Goal: Task Accomplishment & Management: Manage account settings

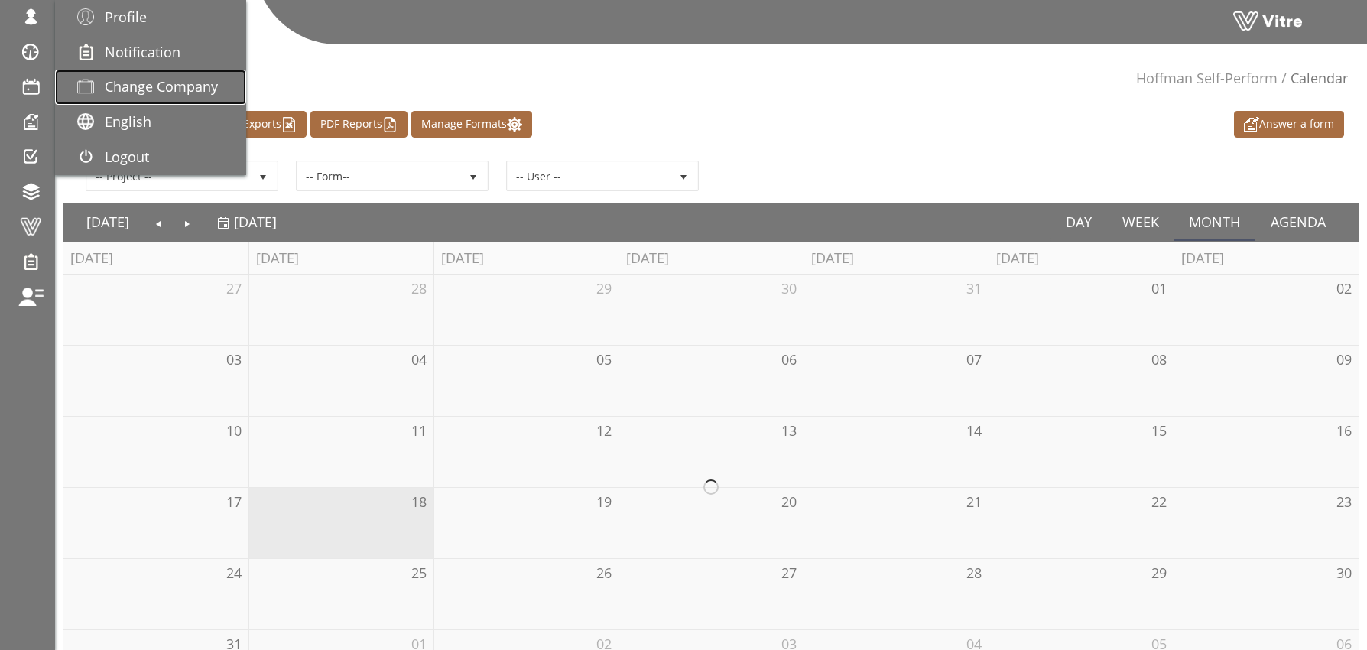
click at [167, 87] on span "Change Company" at bounding box center [161, 86] width 113 height 18
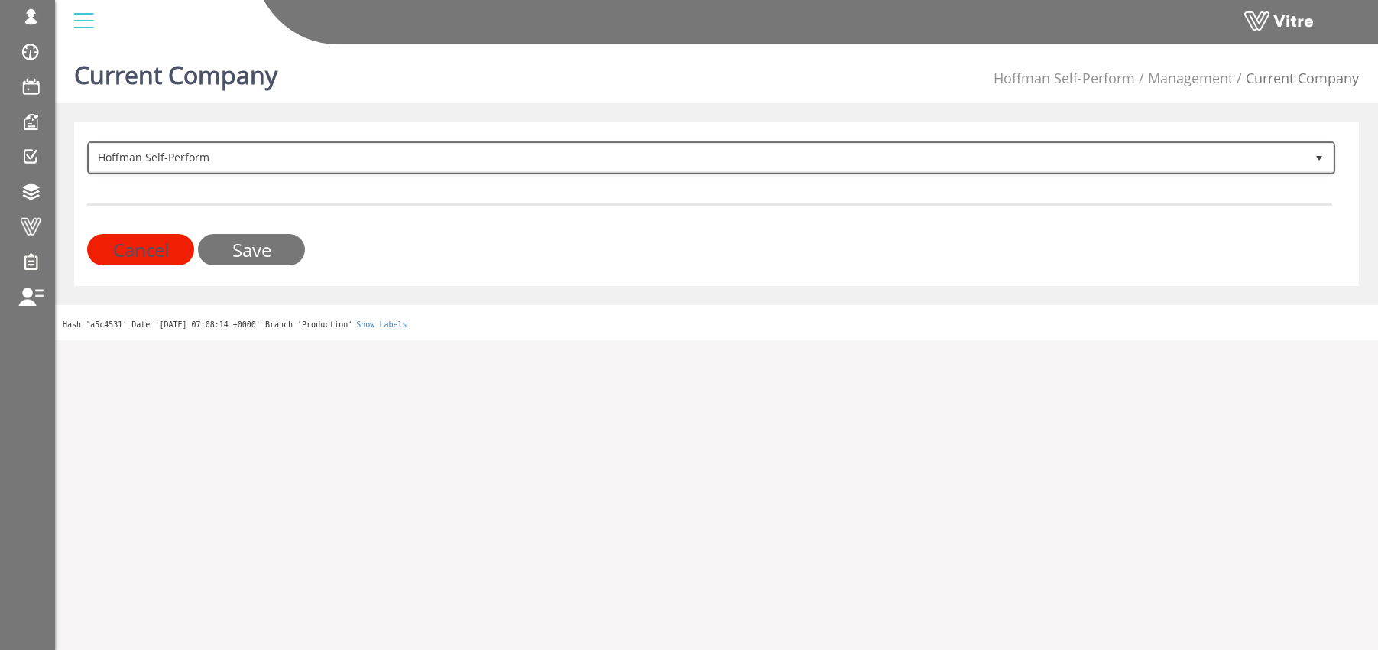
click at [249, 157] on span "Hoffman Self-Perform" at bounding box center [697, 158] width 1216 height 28
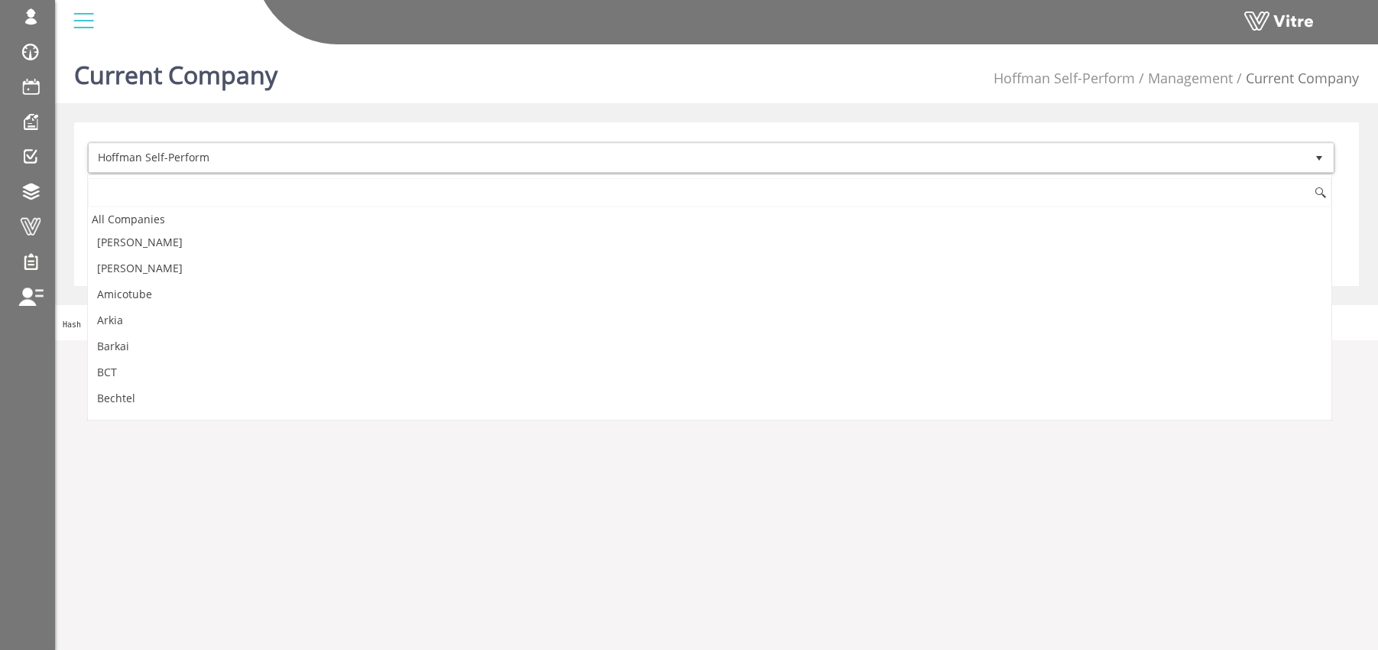
scroll to position [592, 0]
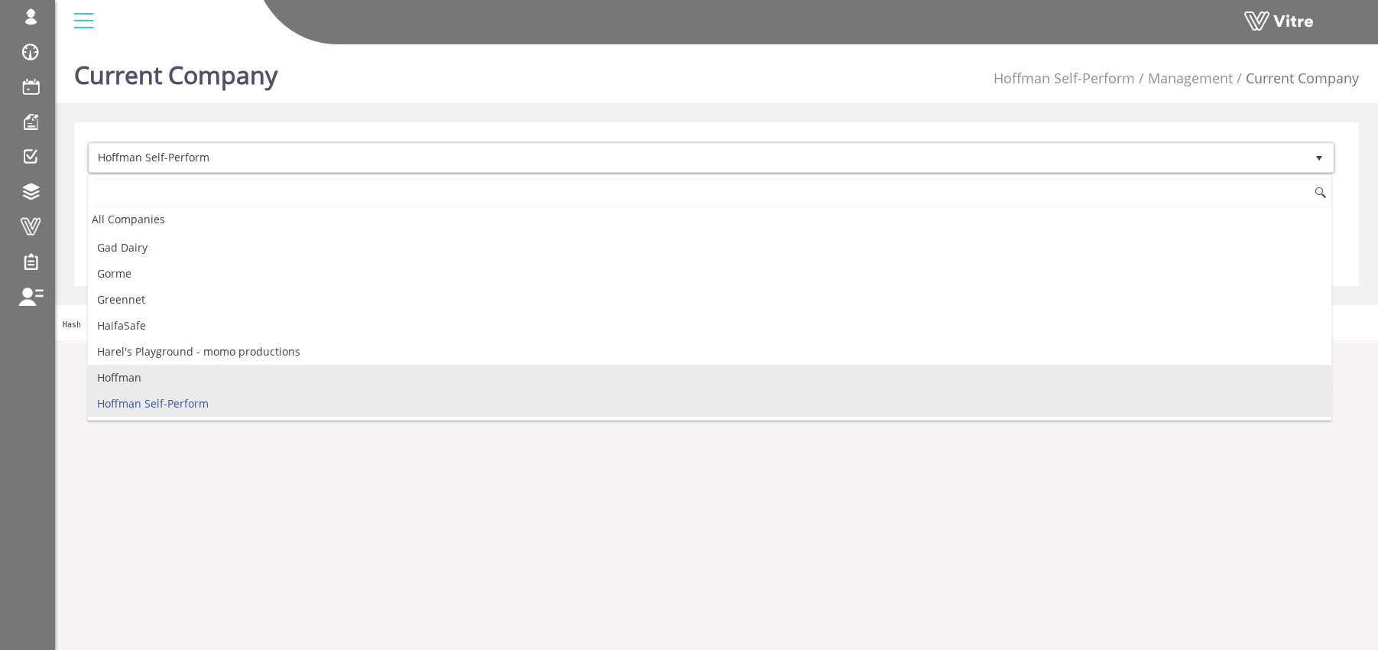
click at [157, 379] on li "Hoffman" at bounding box center [710, 378] width 1244 height 26
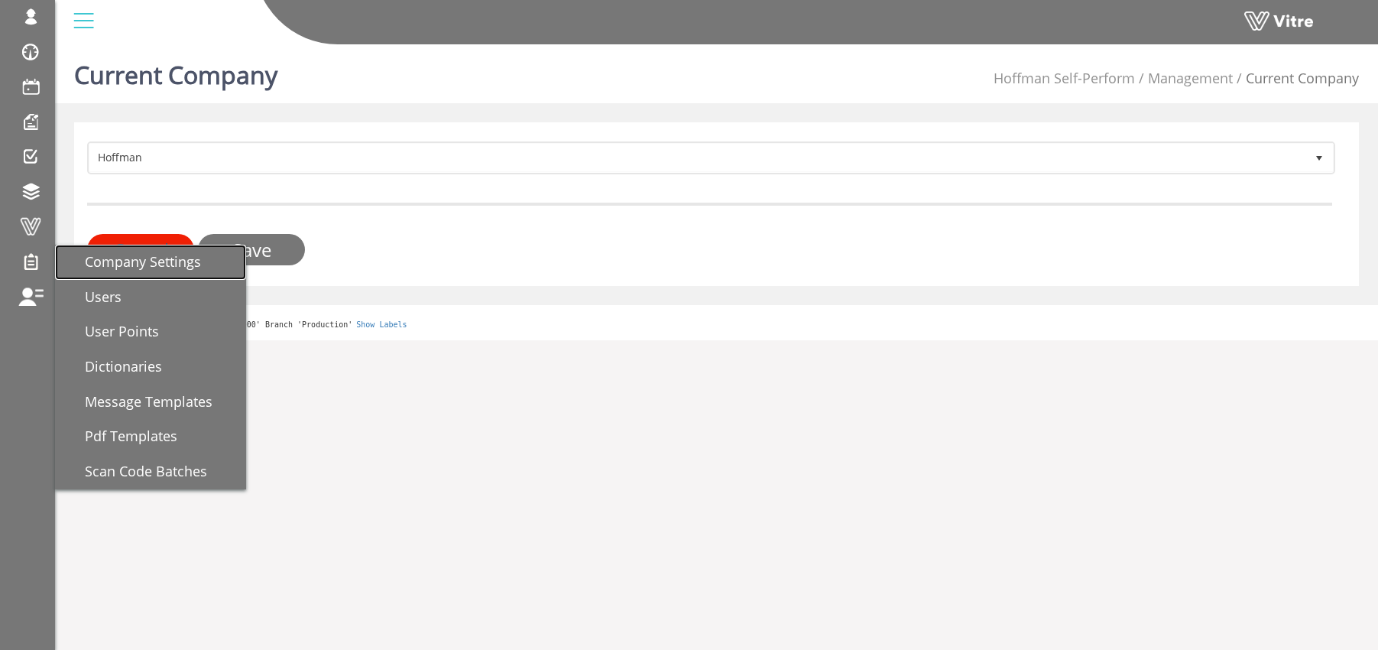
click at [162, 261] on span "Company Settings" at bounding box center [134, 261] width 135 height 18
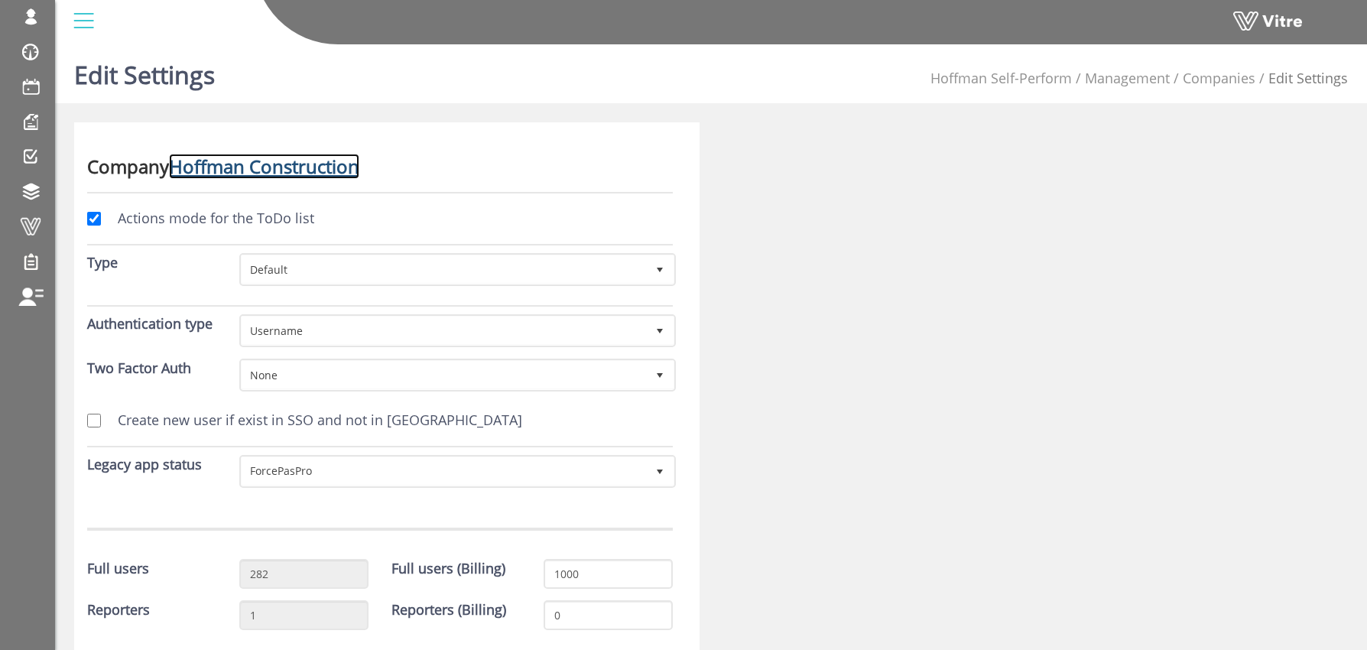
click at [239, 162] on link "Hoffman Construction" at bounding box center [264, 166] width 190 height 25
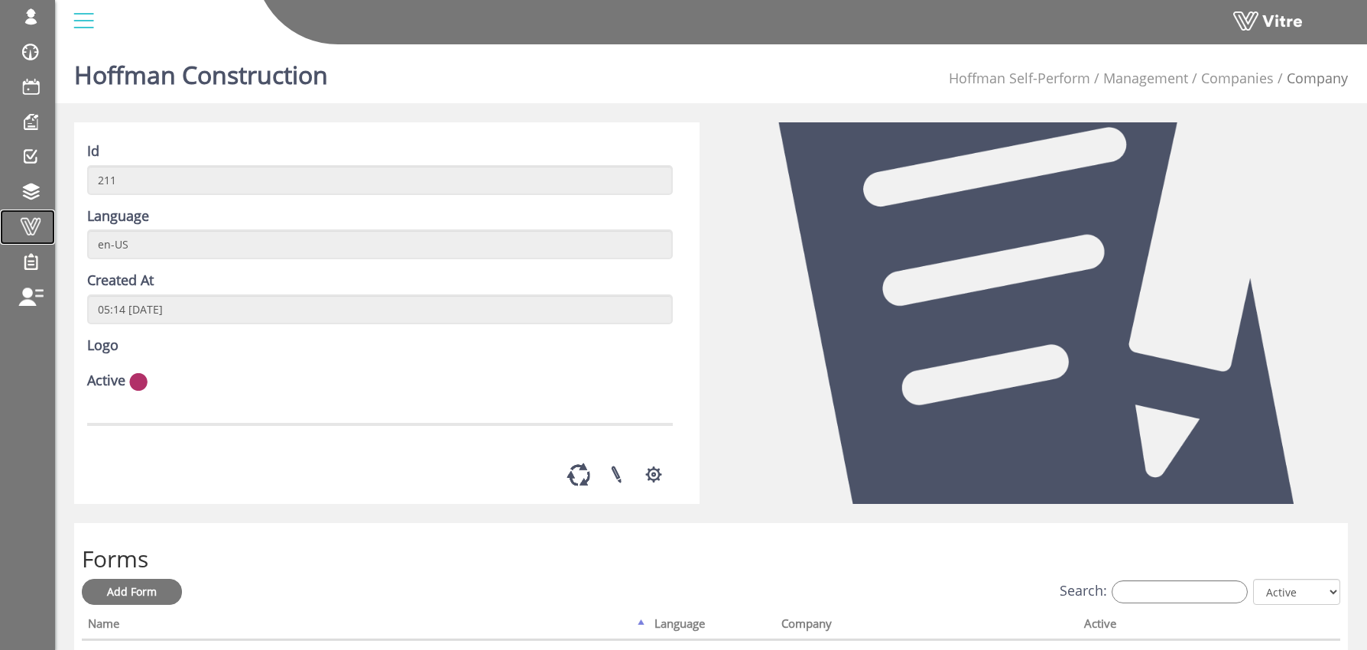
click at [34, 225] on span at bounding box center [30, 226] width 38 height 18
